Goal: Task Accomplishment & Management: Manage account settings

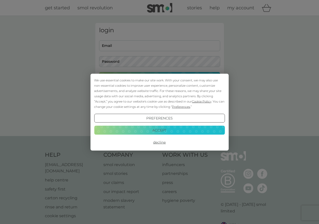
click at [157, 141] on button "Decline" at bounding box center [159, 142] width 130 height 9
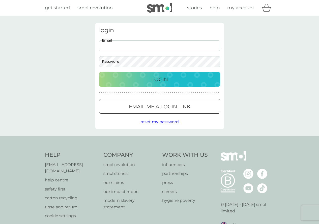
click at [142, 44] on input "Email" at bounding box center [159, 45] width 121 height 11
type input "s.geier@btinternet.com"
click at [195, 78] on div "Login" at bounding box center [159, 79] width 111 height 8
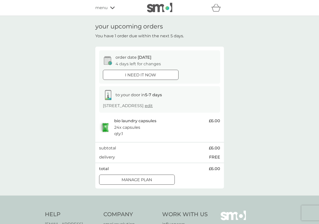
click at [163, 178] on div "Manage plan" at bounding box center [136, 180] width 75 height 7
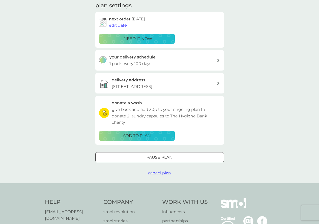
scroll to position [76, 0]
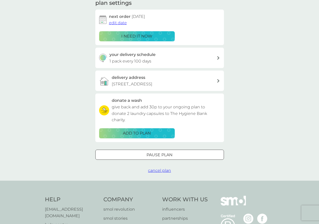
click at [198, 154] on div "Pause plan" at bounding box center [159, 155] width 128 height 7
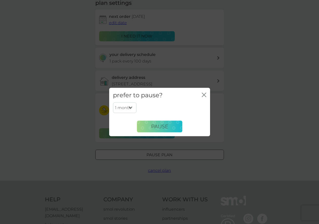
click at [130, 109] on select "1 month 2 months 3 months 4 months 5 months 6 months" at bounding box center [124, 108] width 23 height 11
select select "2"
click at [113, 103] on select "1 month 2 months 3 months 4 months 5 months 6 months" at bounding box center [124, 108] width 23 height 11
click at [154, 126] on span "Pause" at bounding box center [159, 126] width 17 height 6
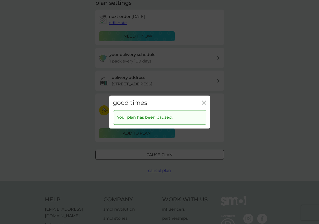
click at [207, 102] on div "good times close" at bounding box center [159, 102] width 101 height 15
click at [203, 103] on icon "close" at bounding box center [203, 102] width 5 height 5
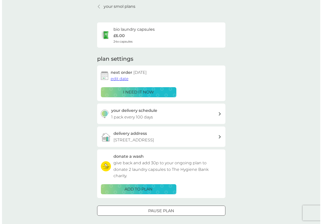
scroll to position [0, 0]
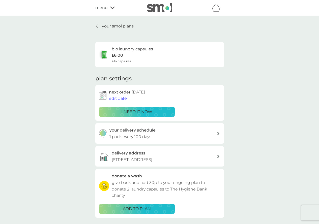
click at [114, 6] on icon at bounding box center [112, 7] width 5 height 3
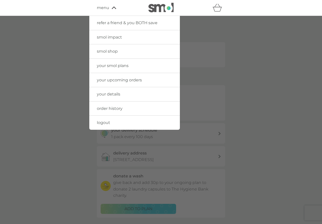
click at [99, 124] on span "logout" at bounding box center [103, 122] width 13 height 5
